Goal: Find specific fact: Find specific fact

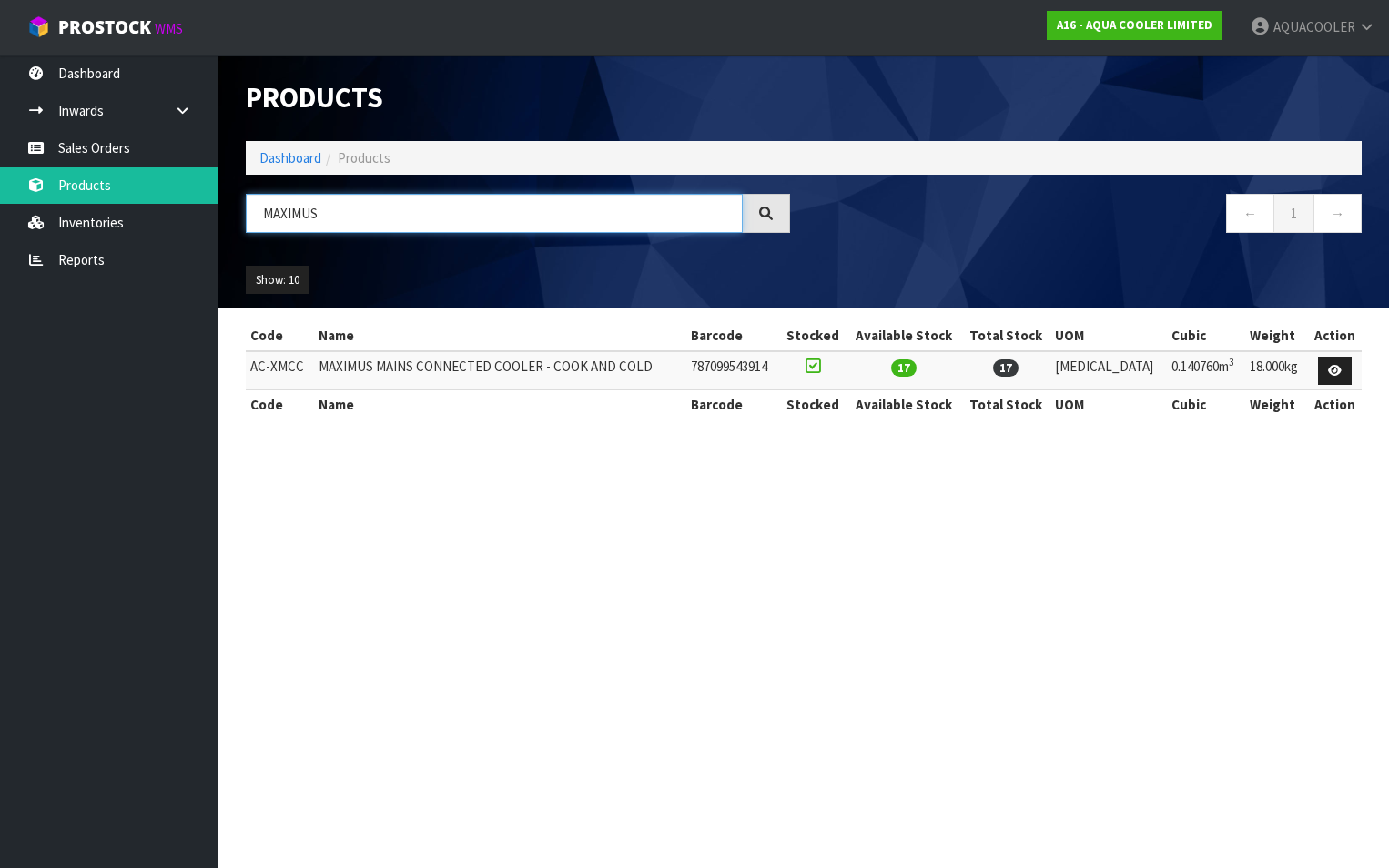
click at [328, 216] on input "MAXIMUS" at bounding box center [494, 213] width 497 height 39
type input "M"
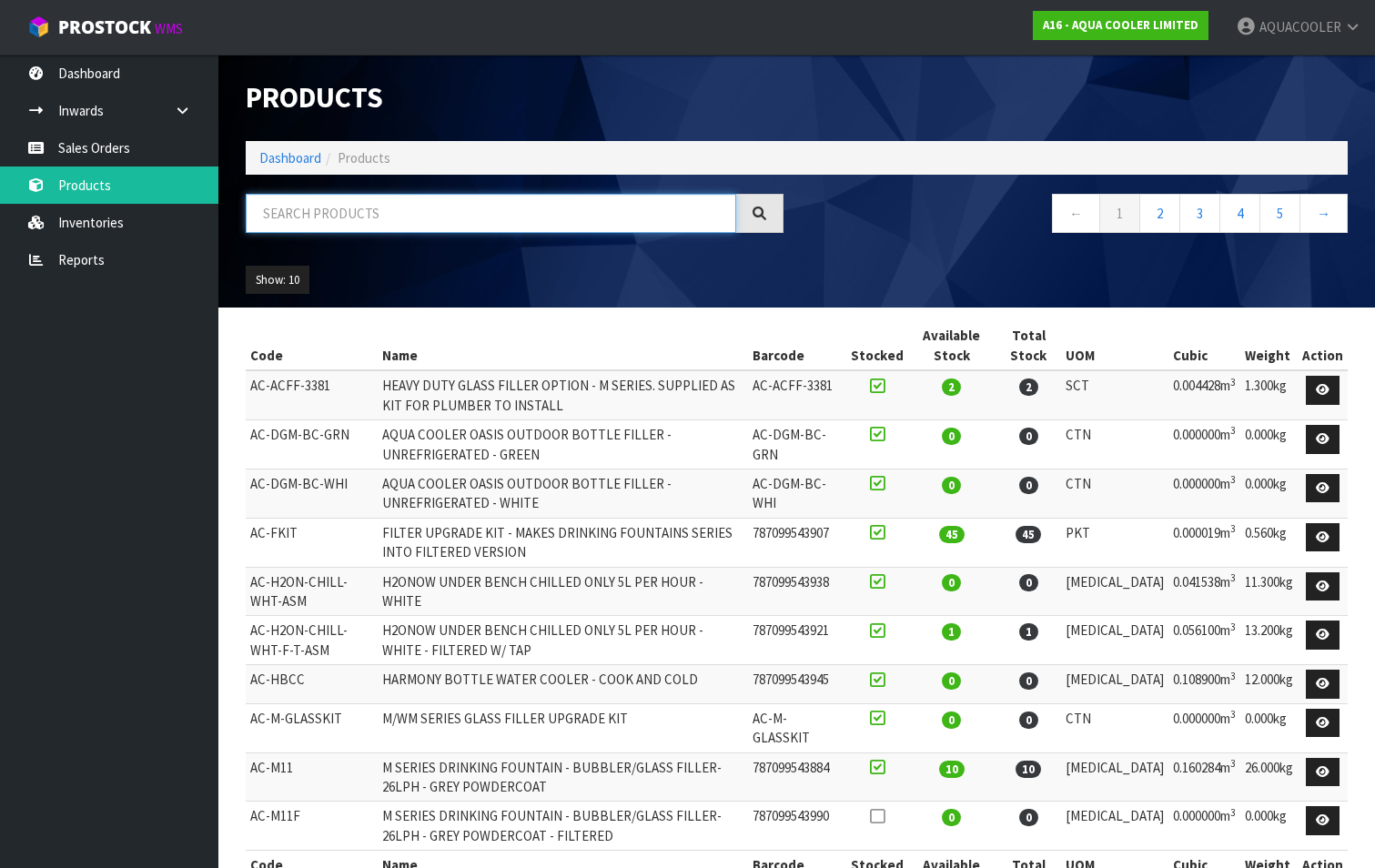
paste input "AC-EBCC-PKG"
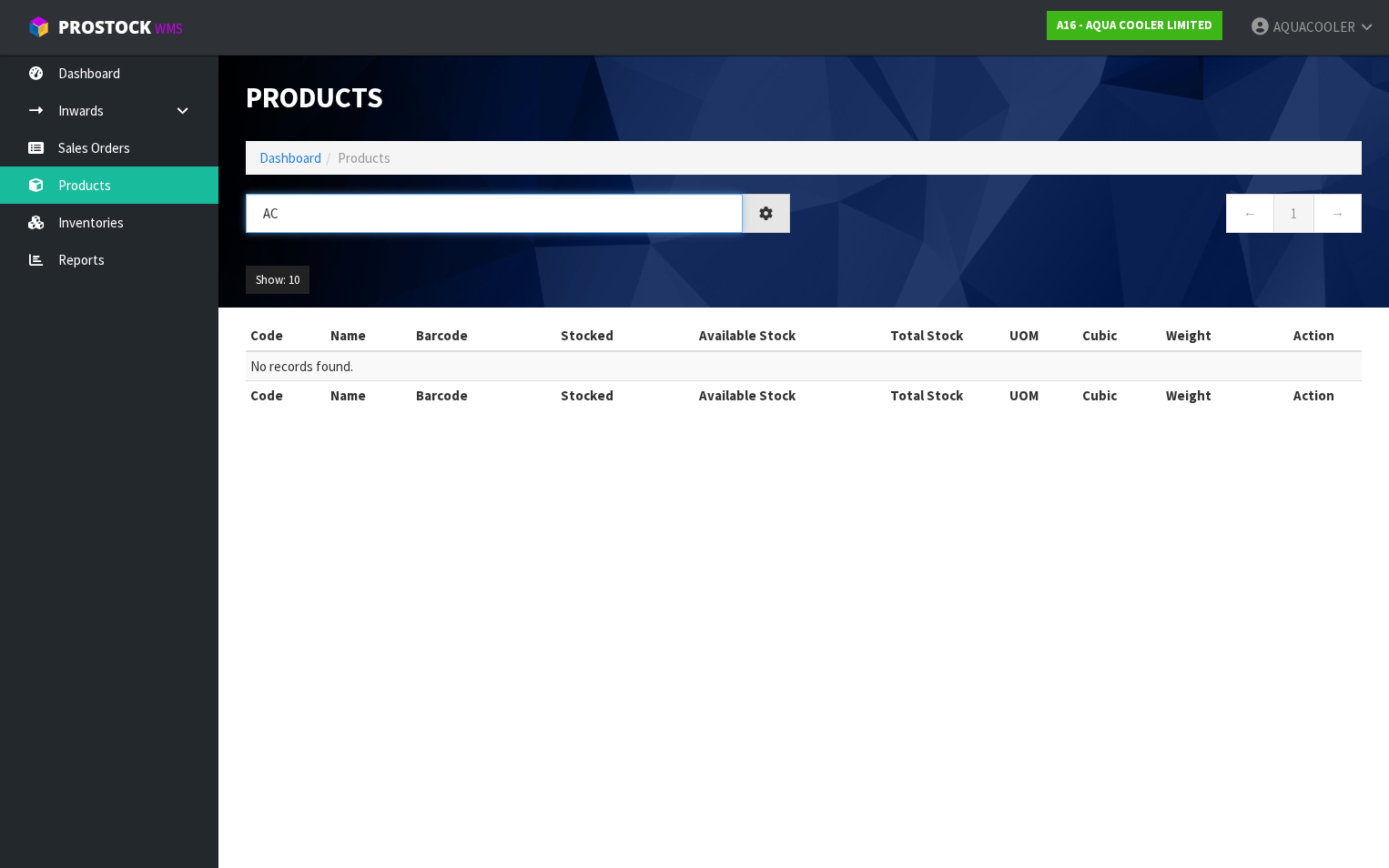
type input "A"
type input "E"
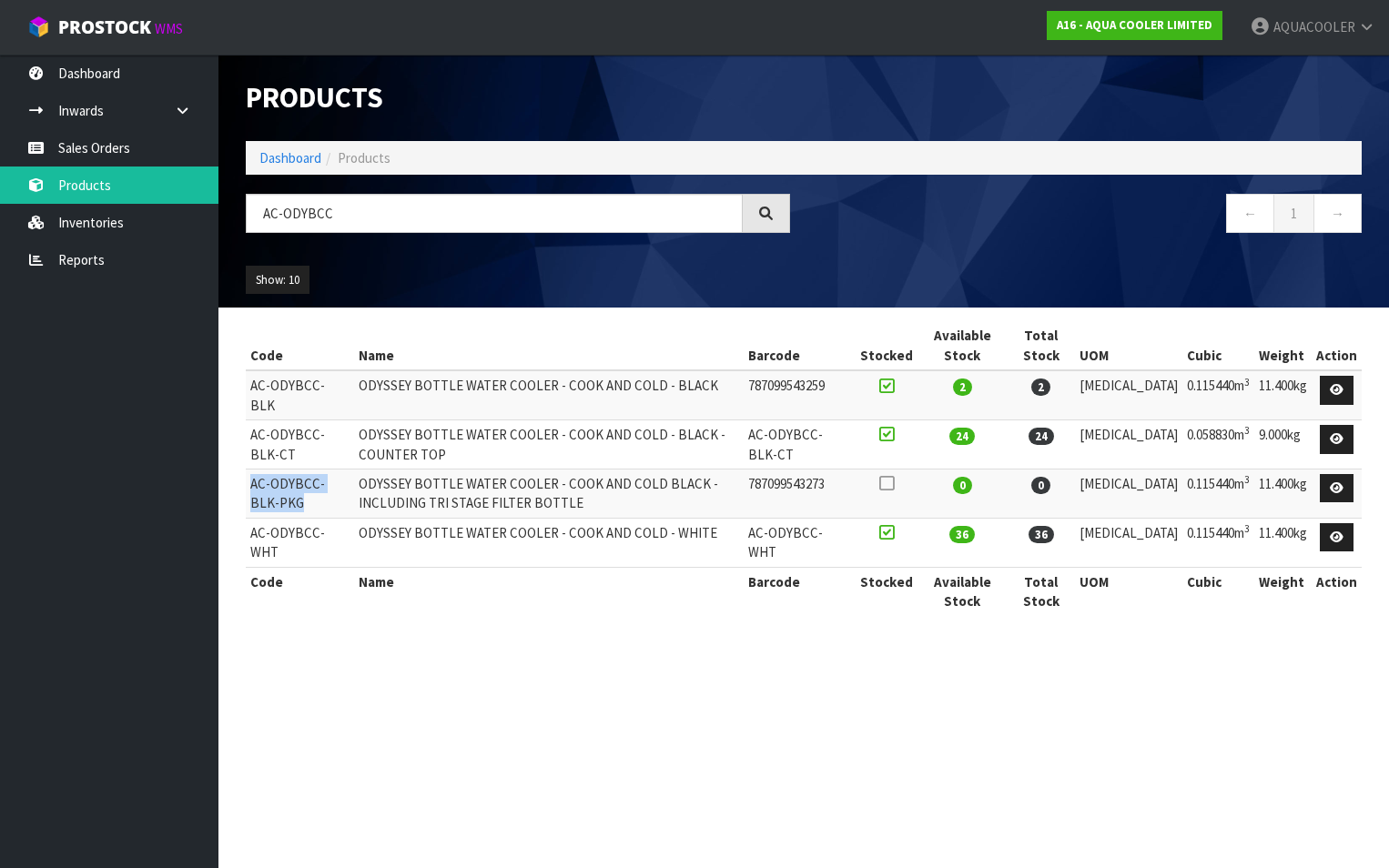
drag, startPoint x: 247, startPoint y: 470, endPoint x: 338, endPoint y: 483, distance: 91.9
click at [338, 483] on td "AC-ODYBCC-BLK-PKG" at bounding box center [300, 493] width 108 height 49
drag, startPoint x: 338, startPoint y: 483, endPoint x: 297, endPoint y: 468, distance: 43.7
copy td "AC-ODYBCC-BLK-PKG"
click at [361, 208] on input "AC-ODYBCC" at bounding box center [494, 213] width 497 height 39
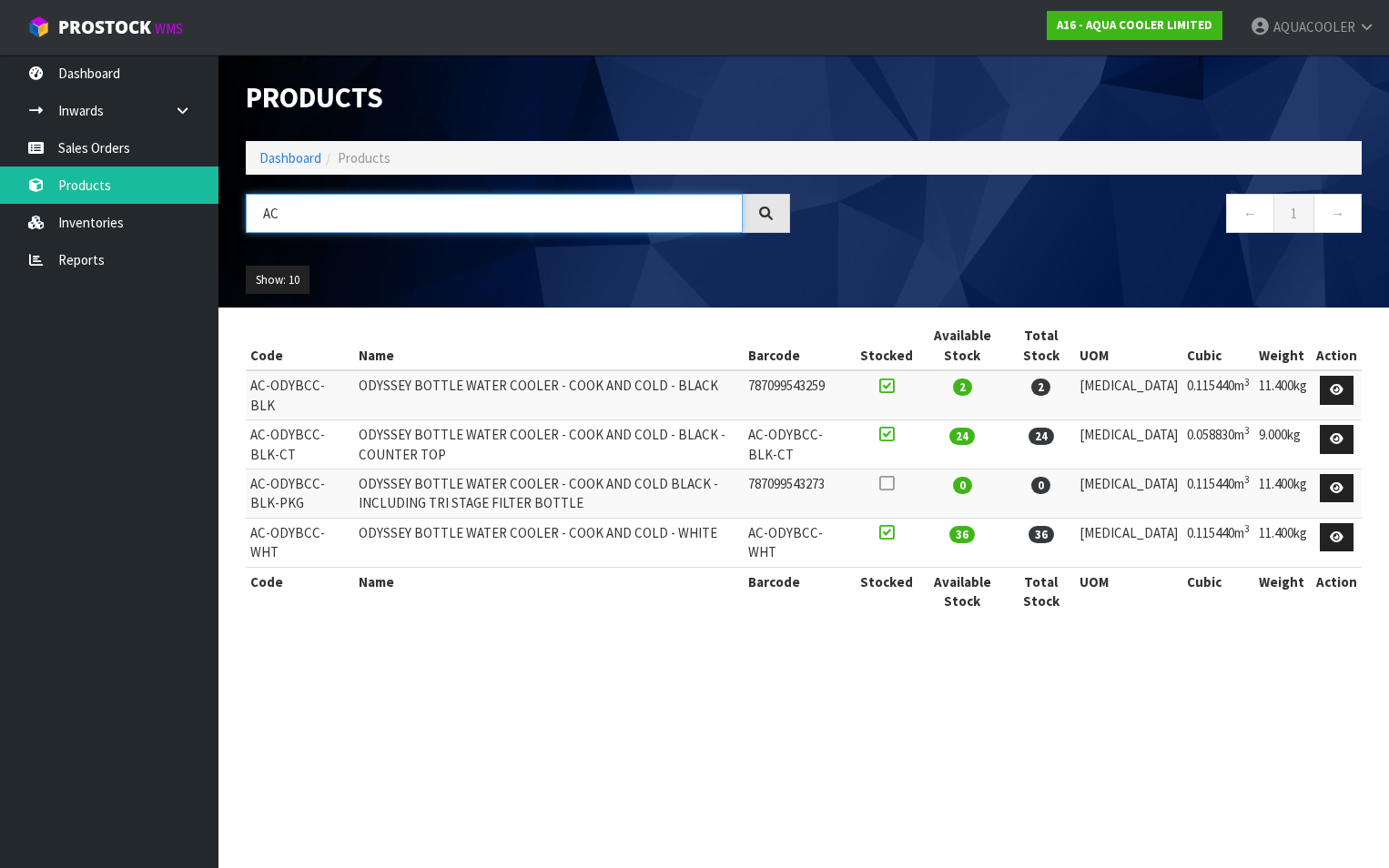
type input "A"
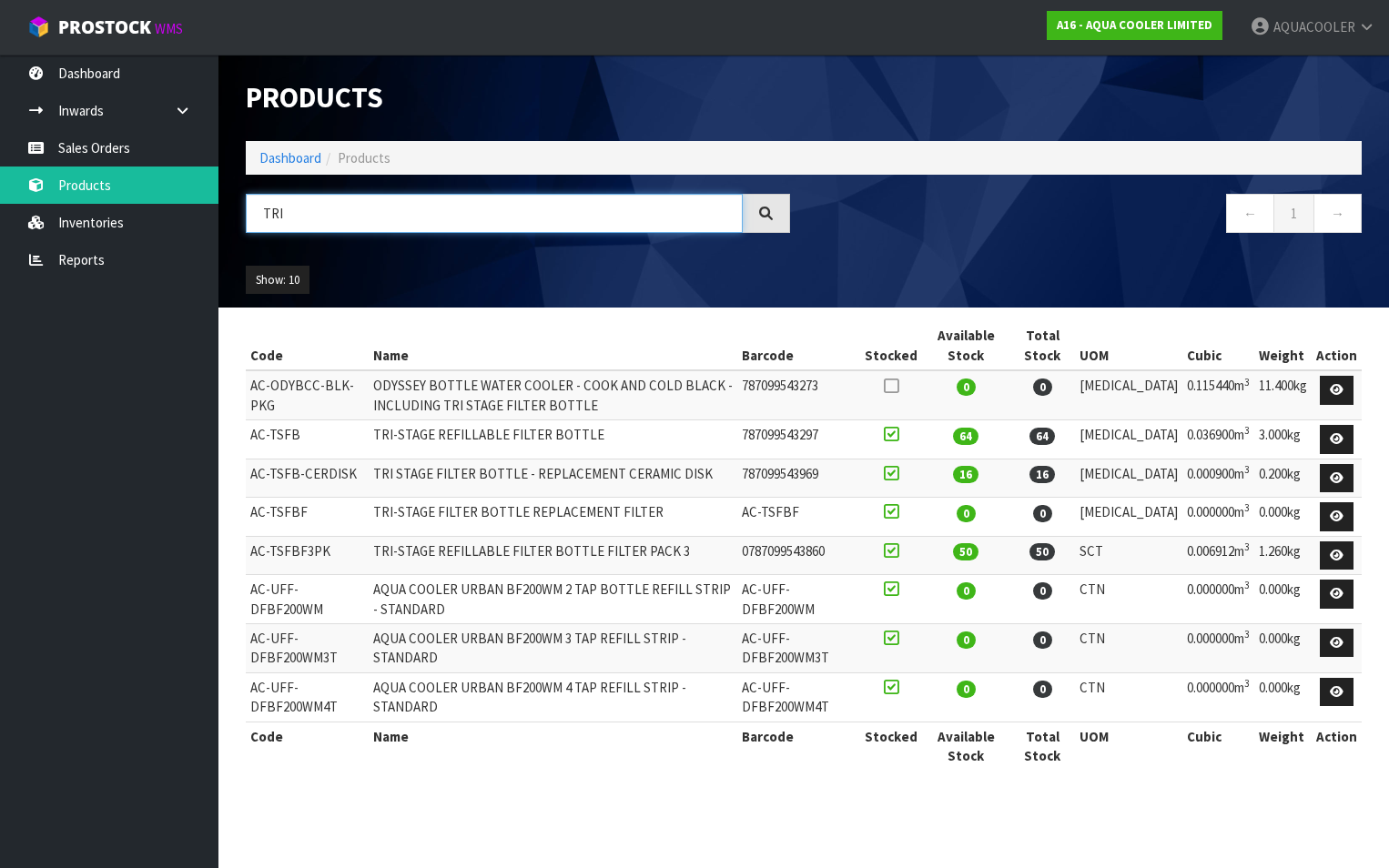
click at [297, 210] on input "TRI" at bounding box center [494, 213] width 497 height 39
type input "T"
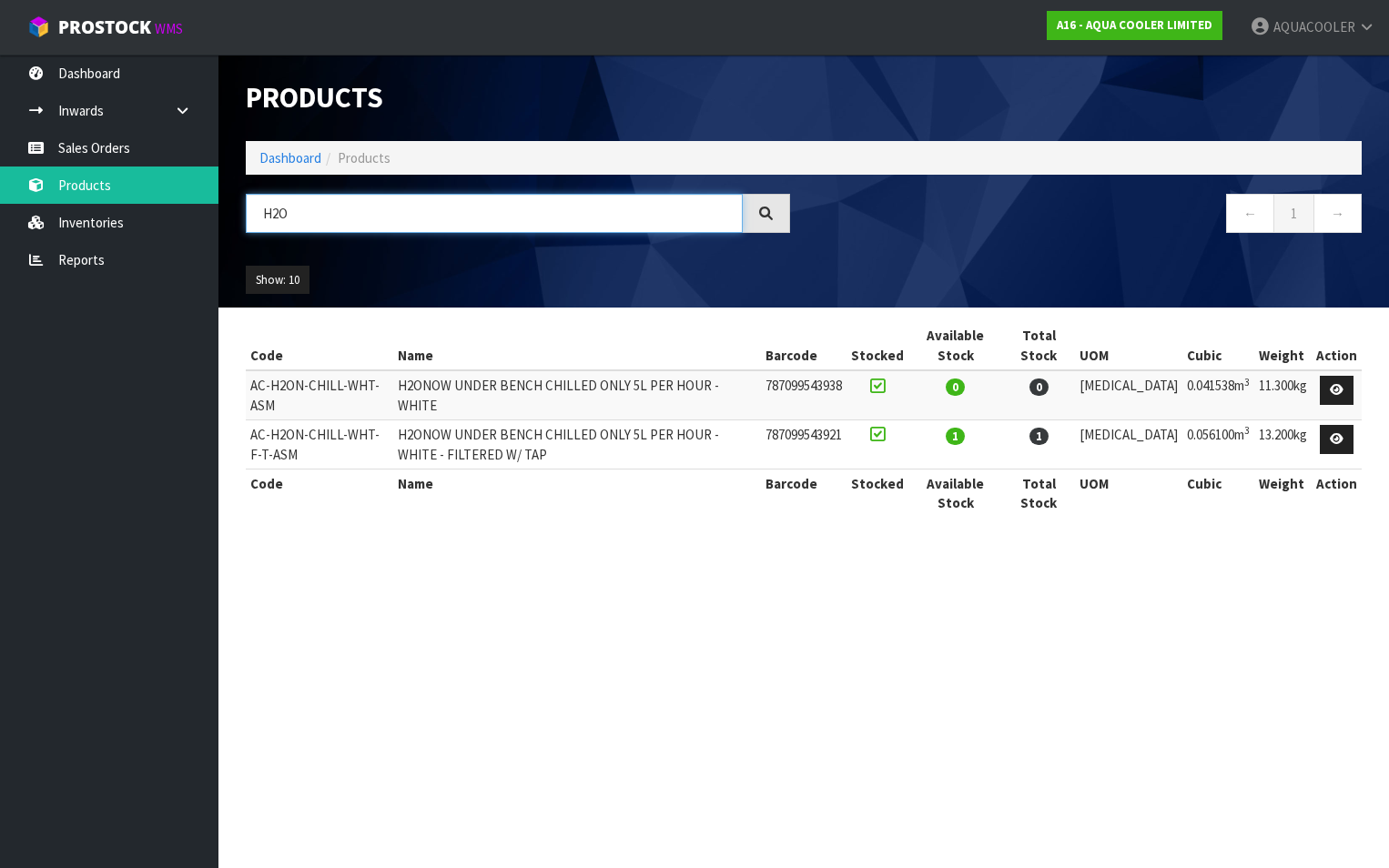
type input "H2O"
click at [250, 424] on td "AC-H2ON-CHILL-WHT-F-T-ASM" at bounding box center [319, 445] width 147 height 49
drag, startPoint x: 250, startPoint y: 424, endPoint x: 393, endPoint y: 441, distance: 144.0
click at [393, 441] on td "AC-H2ON-CHILL-WHT-F-T-ASM" at bounding box center [319, 445] width 147 height 49
drag, startPoint x: 393, startPoint y: 441, endPoint x: 304, endPoint y: 424, distance: 90.6
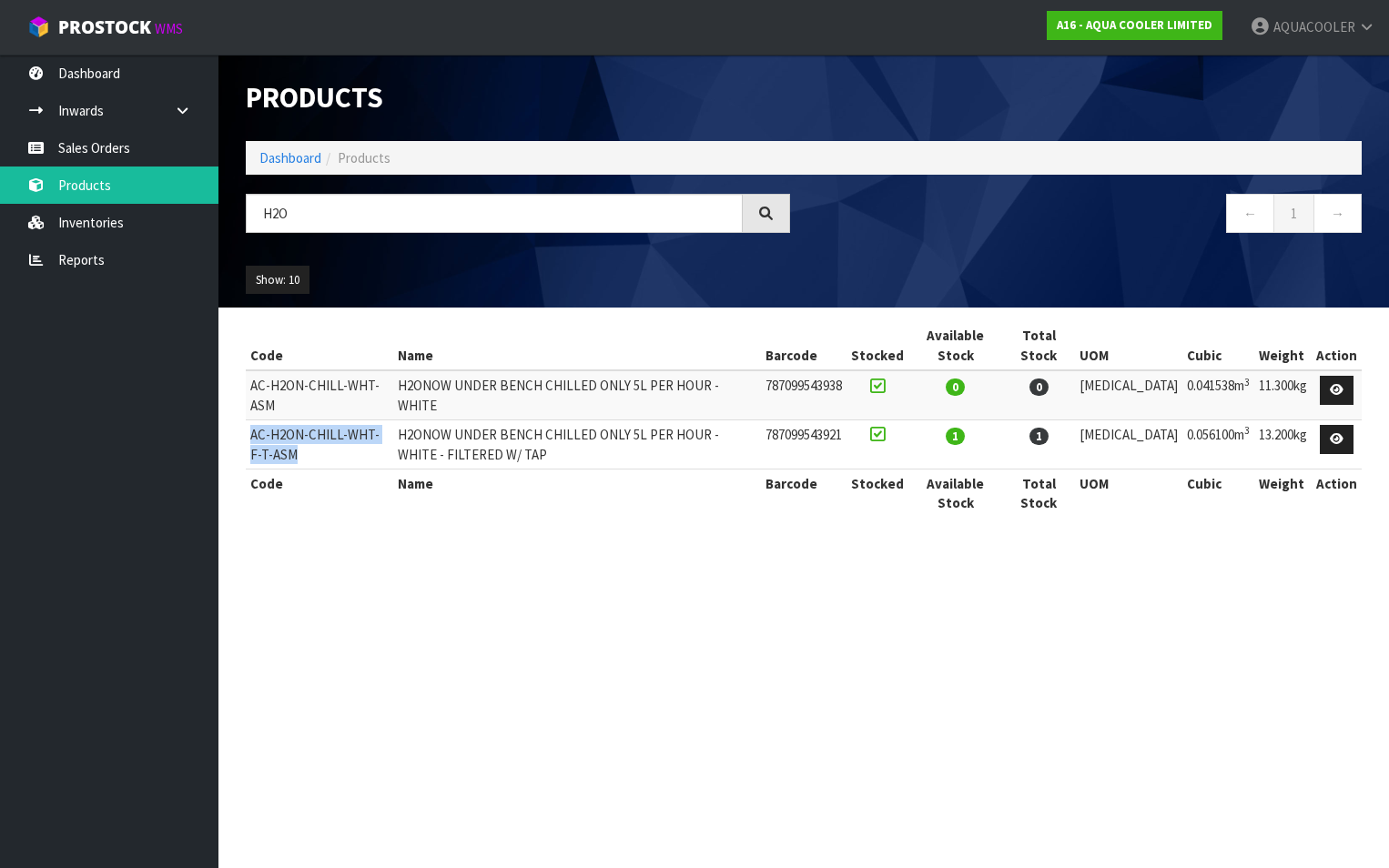
copy td "AC-H2ON-CHILL-WHT-F-T-ASM"
